Goal: Find specific page/section: Find specific page/section

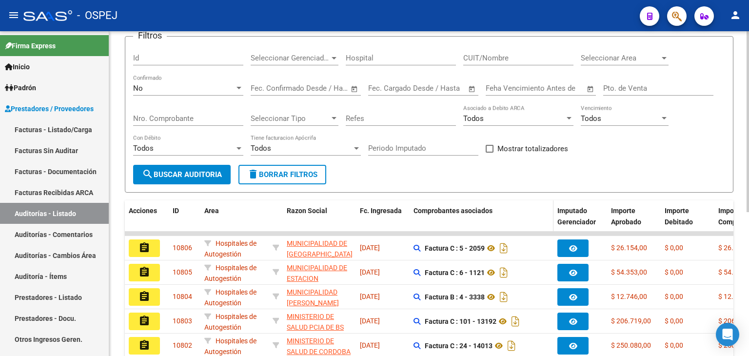
scroll to position [49, 0]
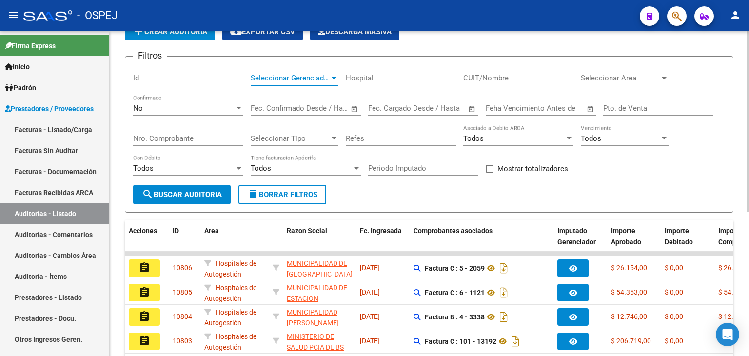
click at [327, 77] on span "Seleccionar Gerenciador" at bounding box center [290, 78] width 79 height 9
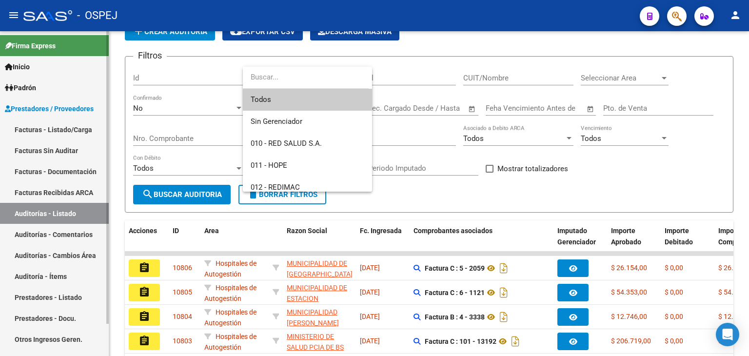
drag, startPoint x: 71, startPoint y: 151, endPoint x: 84, endPoint y: 147, distance: 13.1
click at [71, 151] on div at bounding box center [374, 178] width 749 height 356
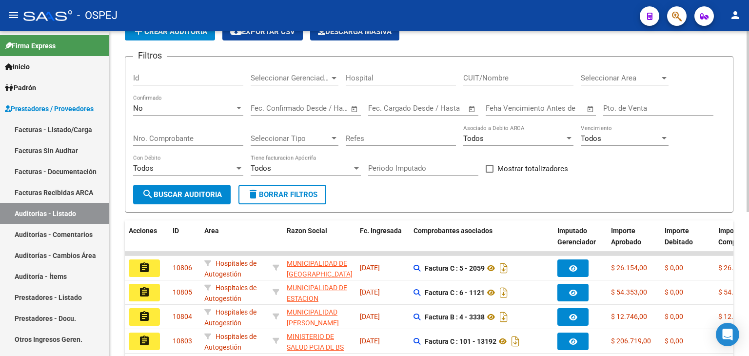
click at [293, 82] on div "Seleccionar Gerenciador Seleccionar Gerenciador" at bounding box center [295, 74] width 88 height 21
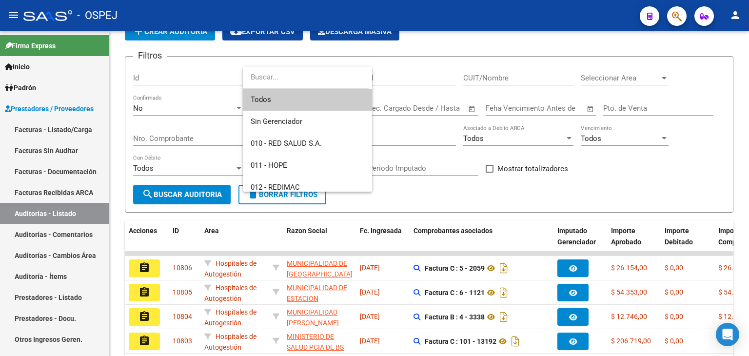
click at [69, 149] on div at bounding box center [374, 178] width 749 height 356
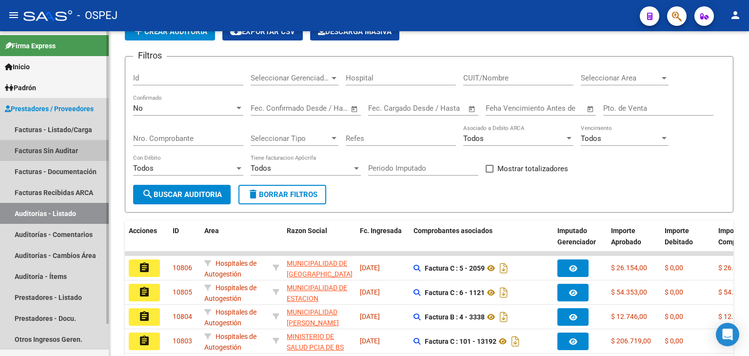
click at [70, 151] on link "Facturas Sin Auditar" at bounding box center [54, 150] width 109 height 21
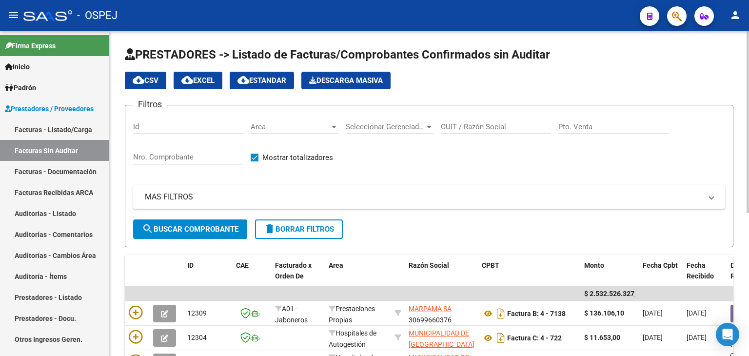
click at [321, 128] on span "Area" at bounding box center [290, 126] width 79 height 9
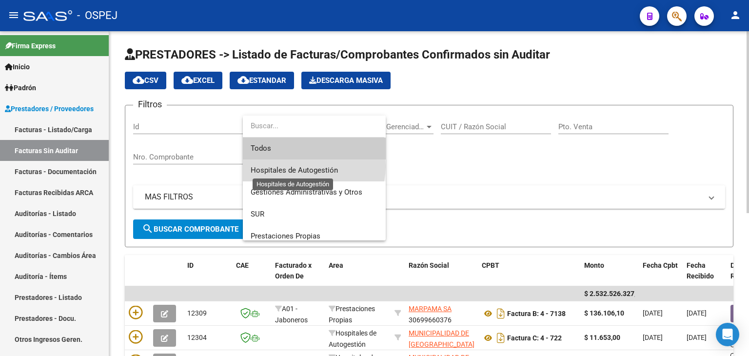
drag, startPoint x: 308, startPoint y: 166, endPoint x: 269, endPoint y: 192, distance: 46.1
click at [307, 166] on span "Hospitales de Autogestión" at bounding box center [294, 170] width 87 height 9
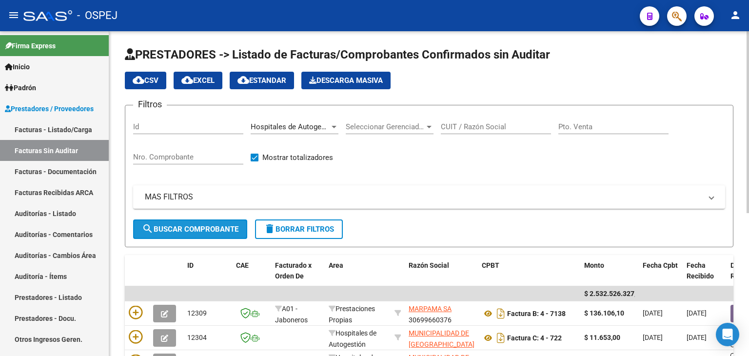
click at [237, 225] on span "search Buscar Comprobante" at bounding box center [190, 229] width 97 height 9
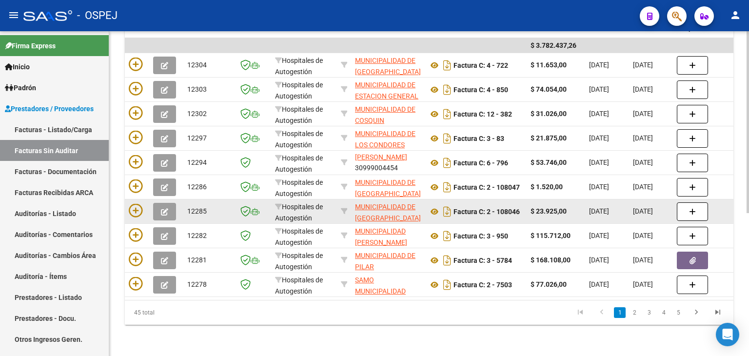
scroll to position [255, 0]
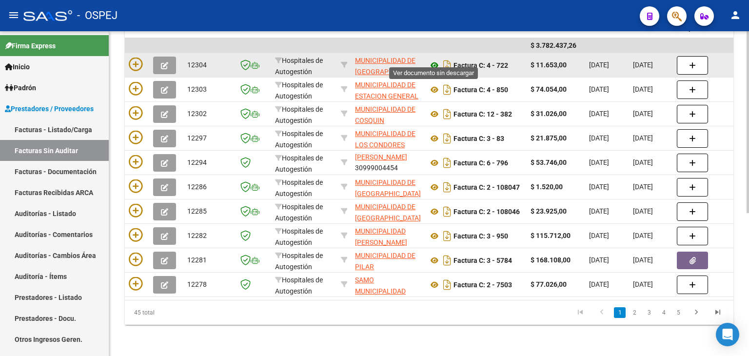
click at [435, 60] on icon at bounding box center [434, 66] width 13 height 12
